Goal: Find specific page/section: Find specific page/section

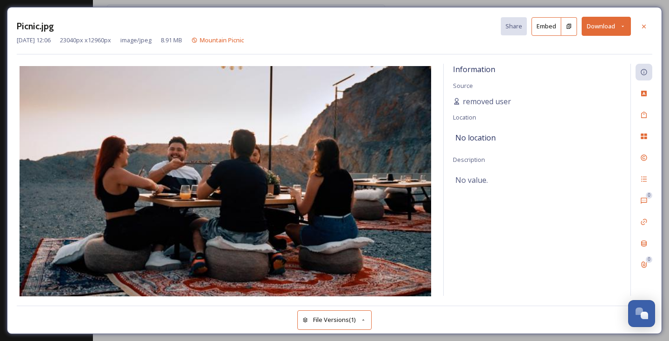
click at [223, 5] on div "Picnic.jpg Share Embed Download [DATE] 12:06 23040 px x 12960 px image/jpeg 8.9…" at bounding box center [334, 170] width 669 height 341
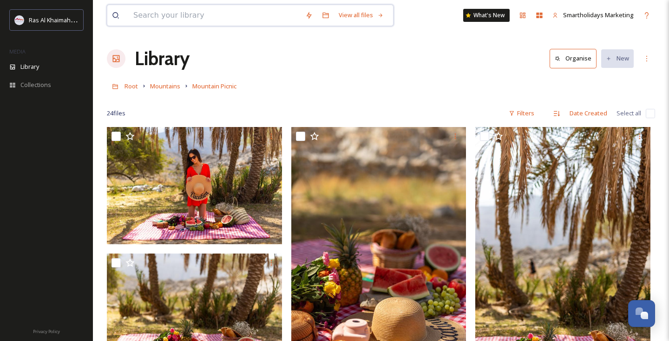
click at [162, 9] on input at bounding box center [215, 15] width 172 height 20
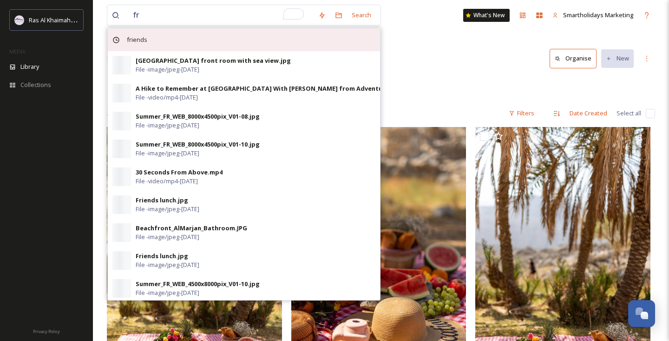
click at [127, 38] on span "friends" at bounding box center [137, 39] width 30 height 13
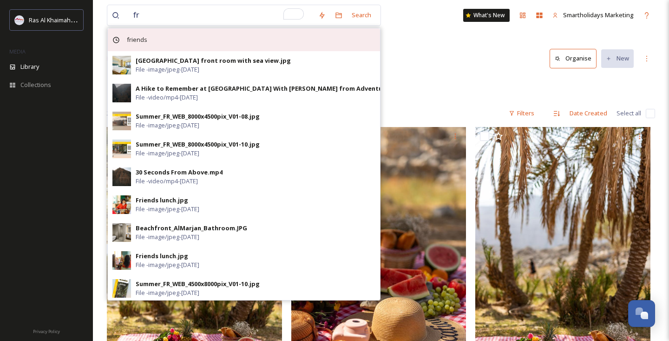
click at [140, 39] on span "friends" at bounding box center [137, 39] width 30 height 13
click at [126, 36] on span "friends" at bounding box center [137, 39] width 30 height 13
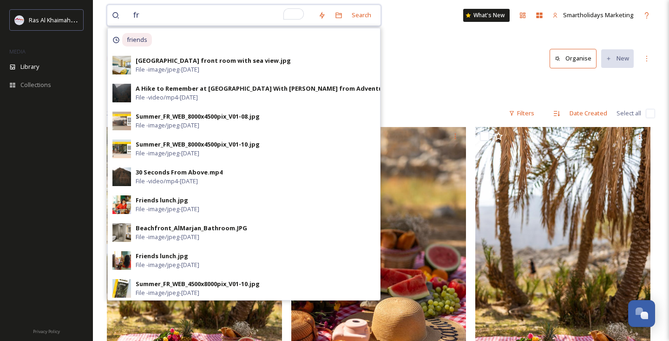
click at [151, 15] on input "fr" at bounding box center [221, 15] width 185 height 20
type input "friends"
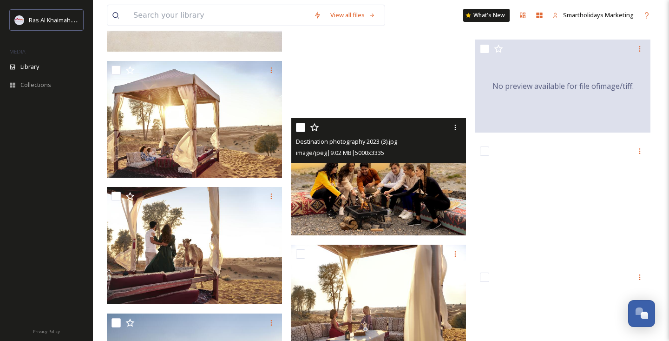
scroll to position [1020, 0]
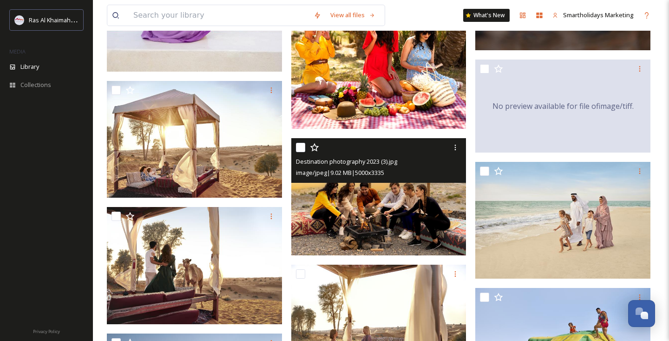
click at [352, 199] on img at bounding box center [378, 196] width 175 height 117
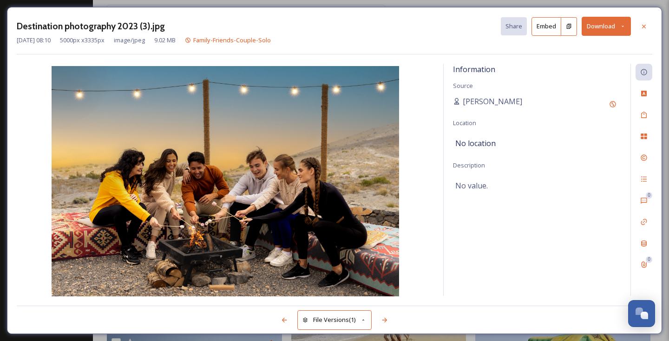
click at [305, 7] on div "Destination photography 2023 (3).jpg Share Embed Download [DATE] 08:10 5000 px …" at bounding box center [334, 170] width 655 height 327
